Goal: Transaction & Acquisition: Download file/media

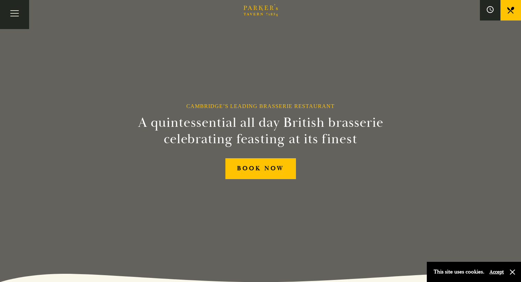
click at [0, 0] on link "Menus" at bounding box center [0, 0] width 0 height 0
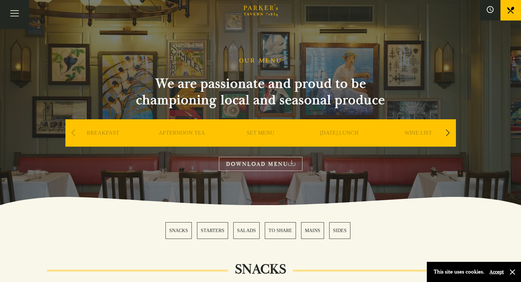
click at [422, 131] on link "WINE LIST" at bounding box center [417, 143] width 27 height 27
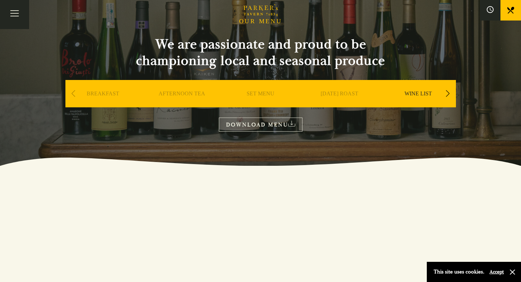
scroll to position [34, 0]
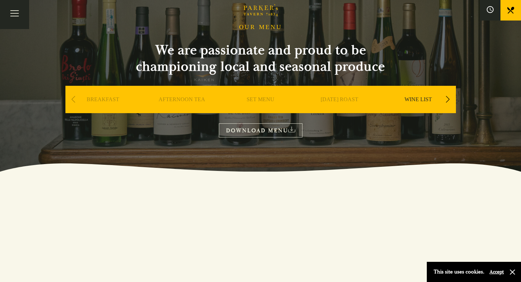
click at [264, 129] on link "DOWNLOAD MENU" at bounding box center [261, 131] width 84 height 14
